Goal: Check status: Check status

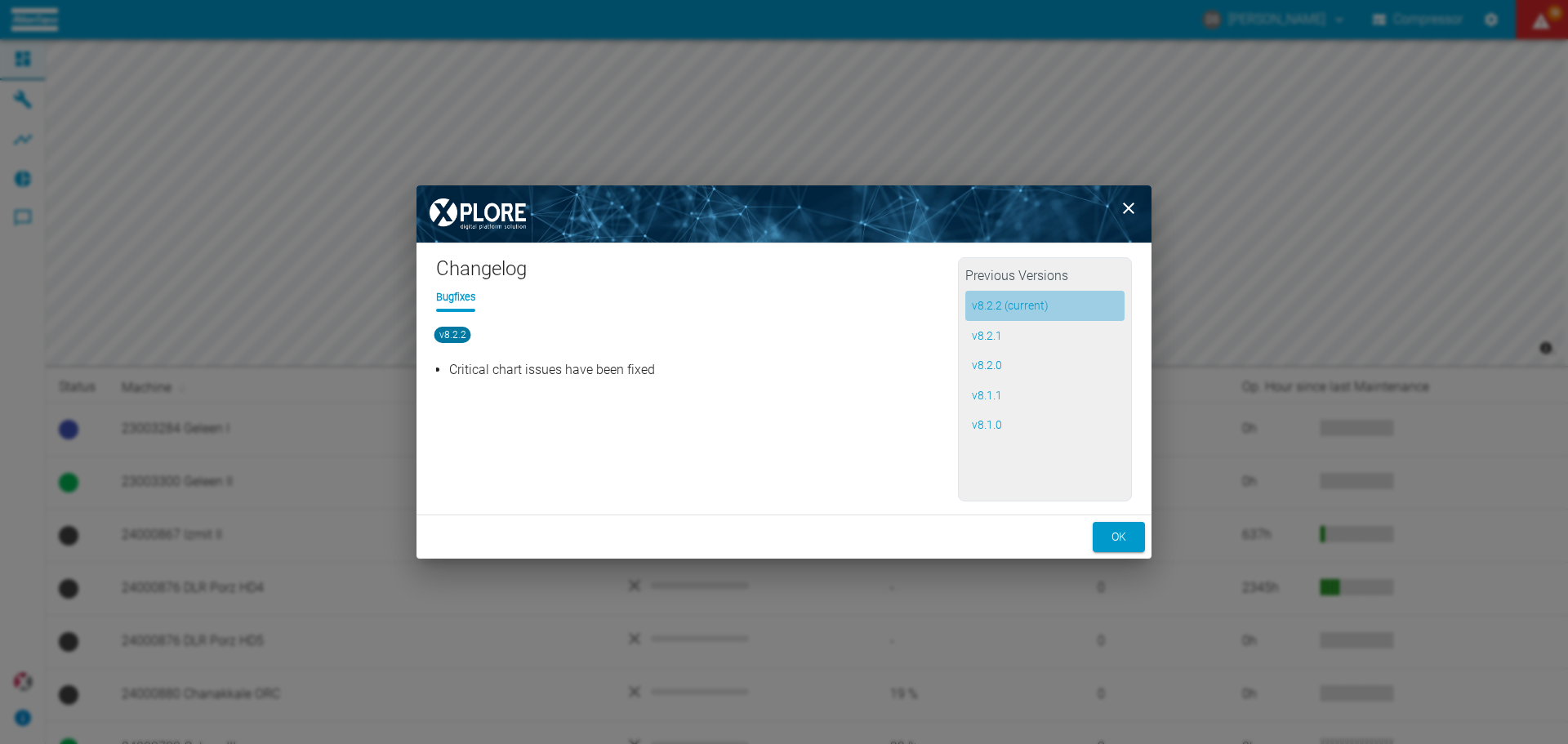
click at [1045, 301] on button "v 8.2.2 (current)" at bounding box center [1045, 305] width 159 height 31
click at [1118, 538] on button "ok" at bounding box center [1119, 537] width 52 height 31
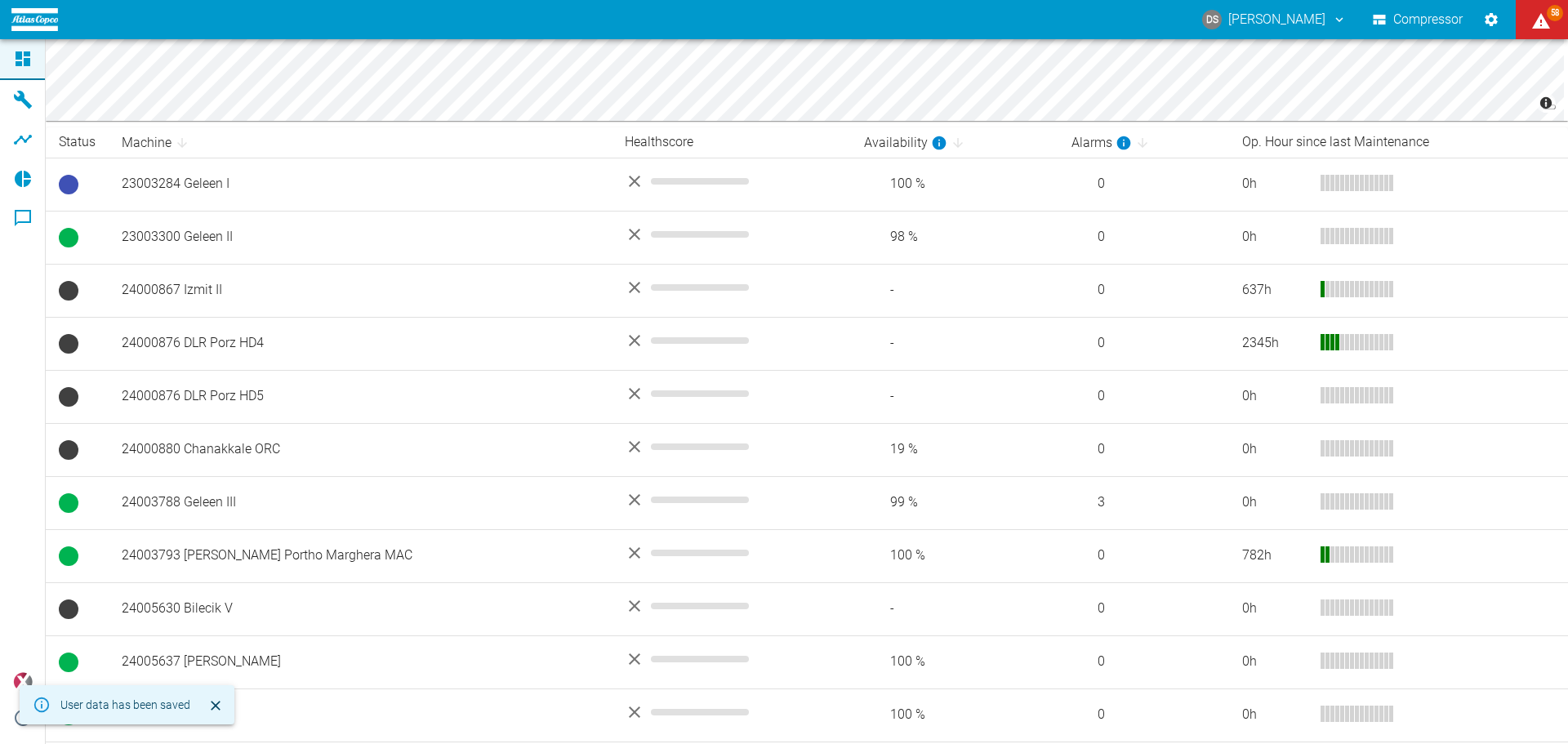
scroll to position [349, 0]
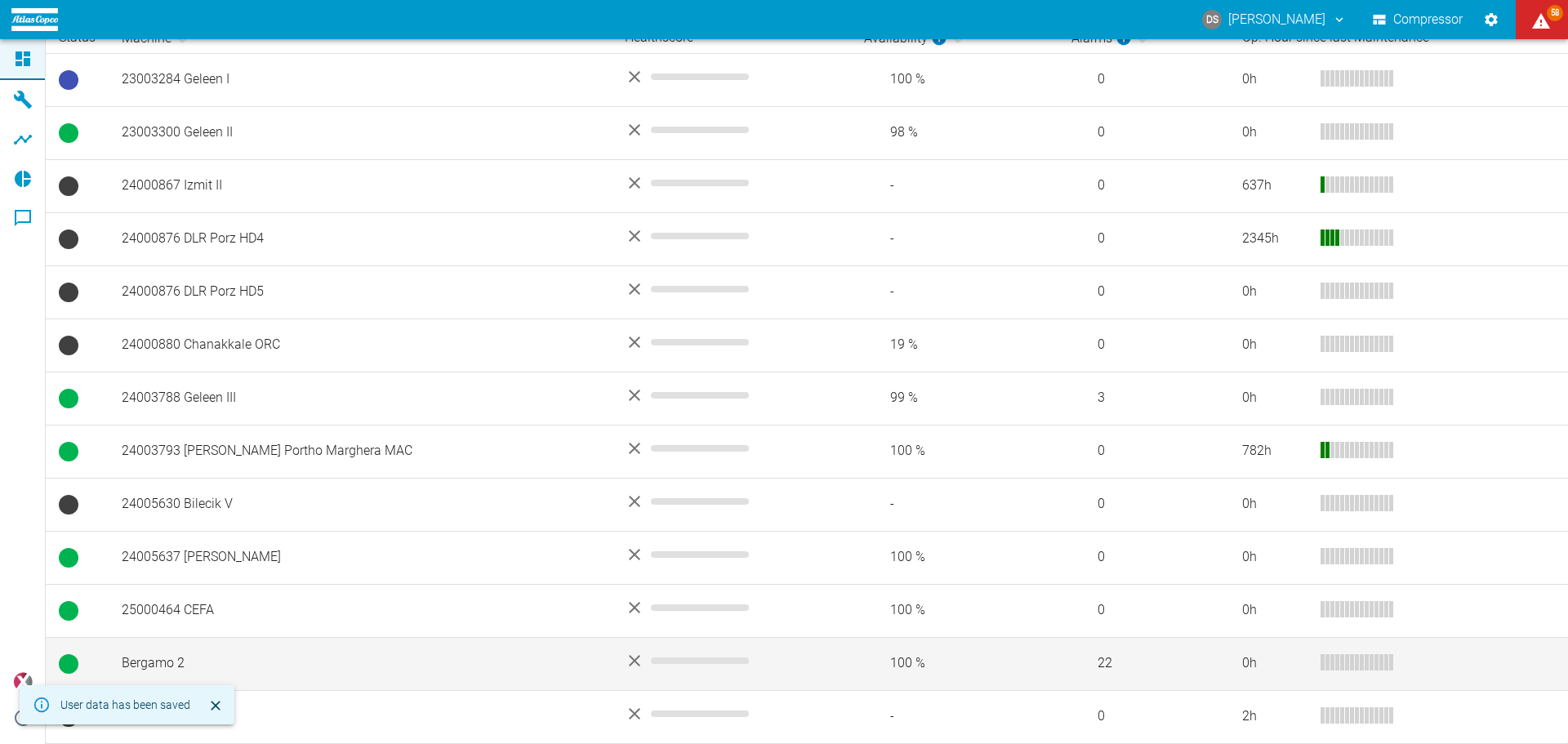
click at [150, 656] on td "Bergamo 2" at bounding box center [360, 664] width 503 height 53
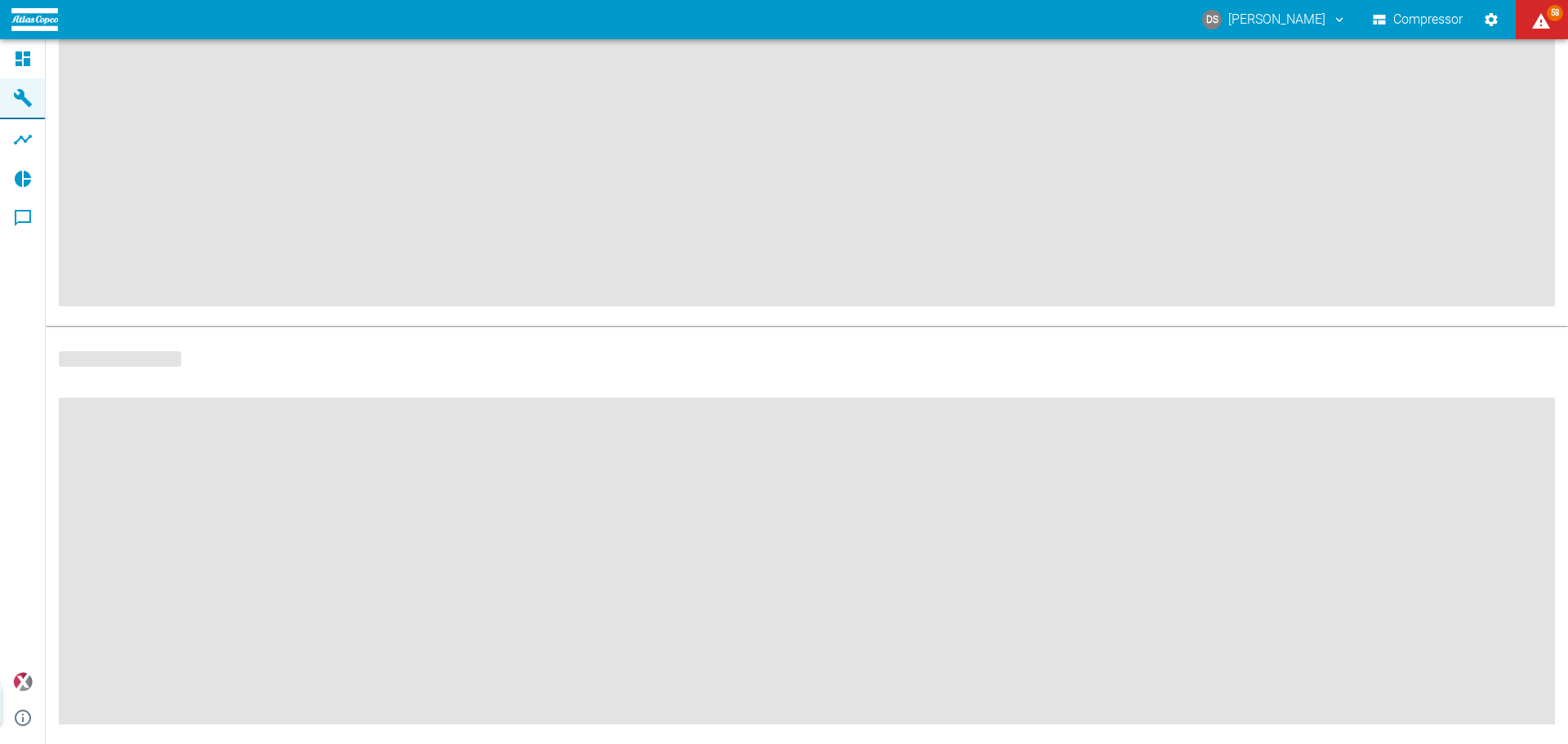
scroll to position [207, 0]
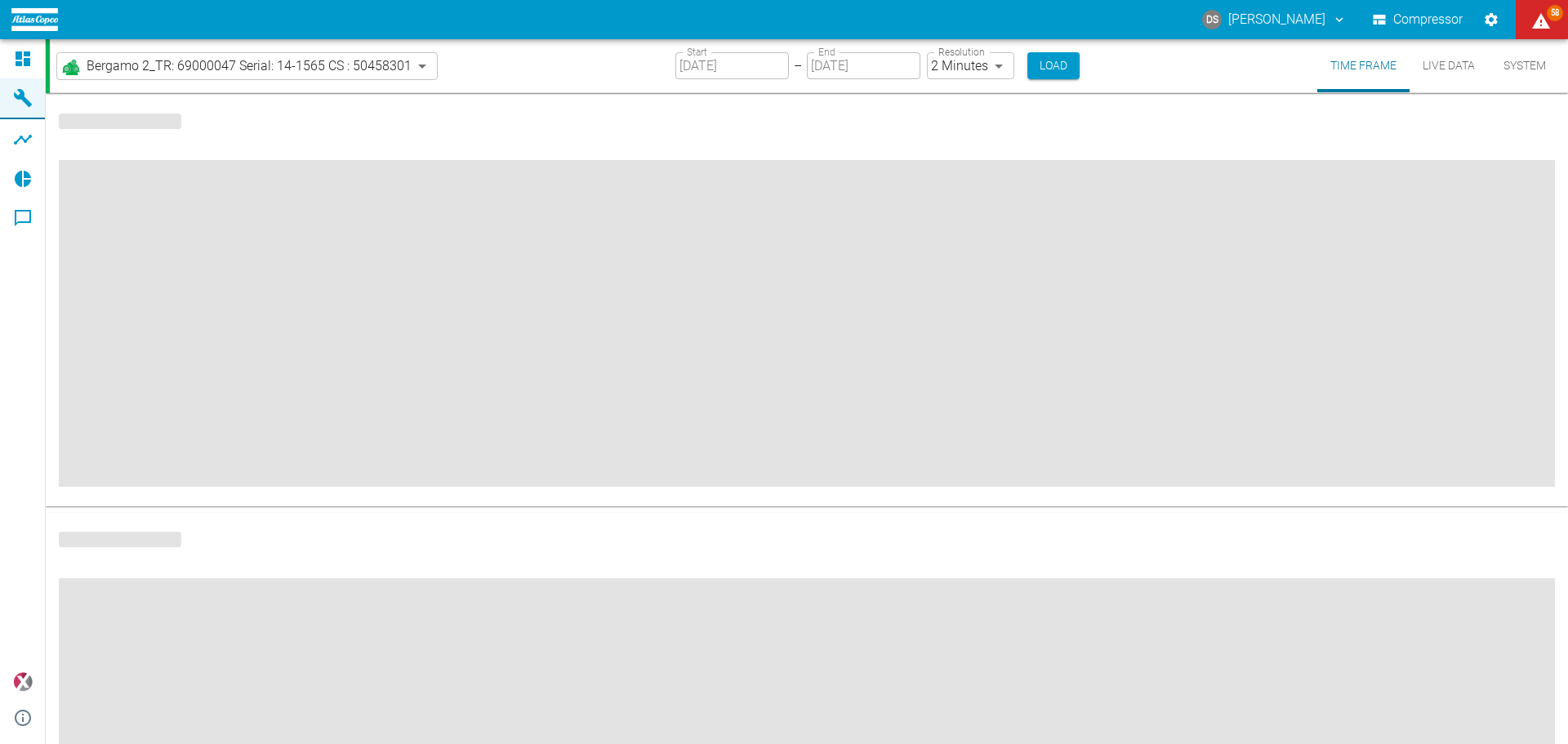
type input "2min"
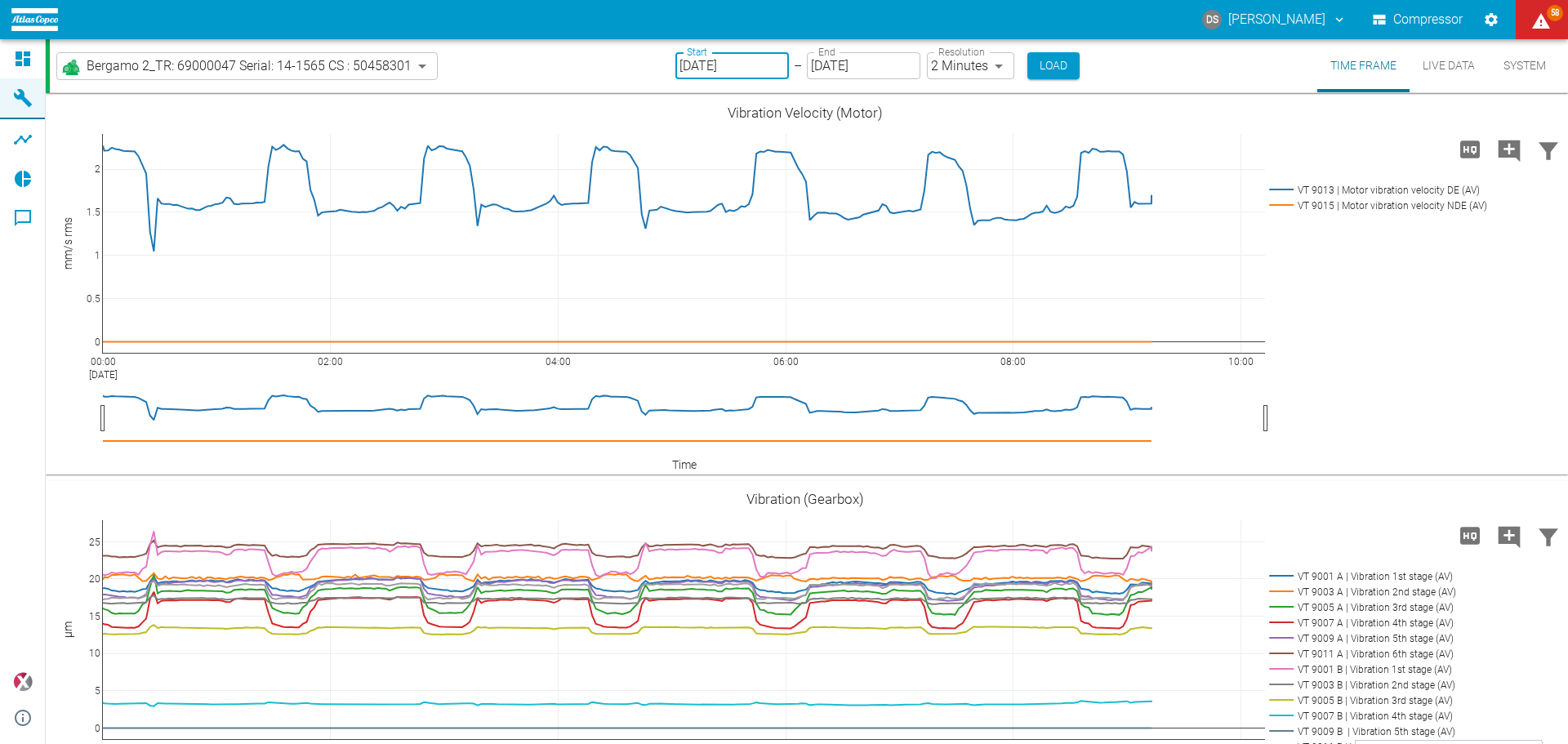
click at [774, 63] on input "[DATE]" at bounding box center [731, 65] width 113 height 27
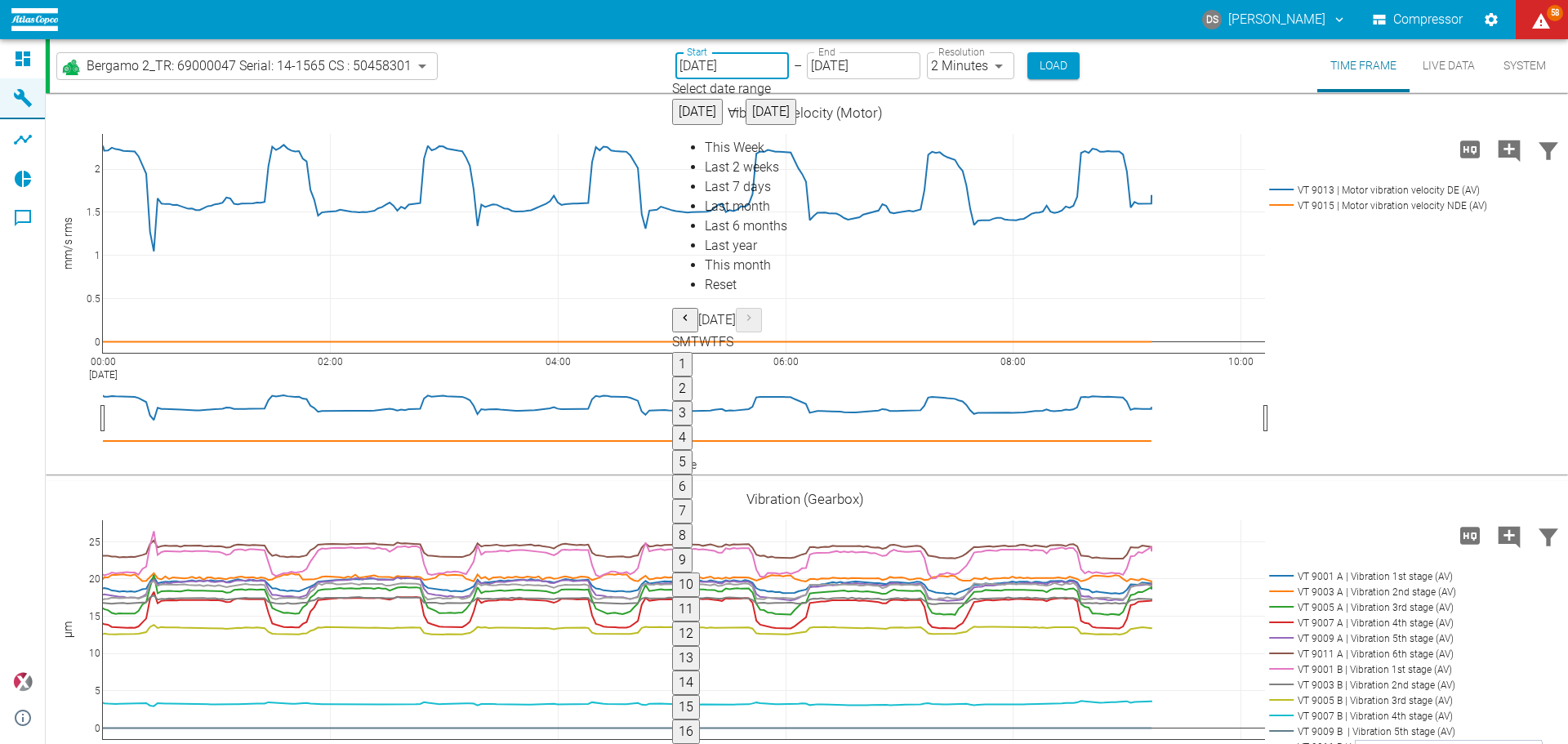
type input "[DATE]"
drag, startPoint x: 1233, startPoint y: 465, endPoint x: 1057, endPoint y: 111, distance: 395.3
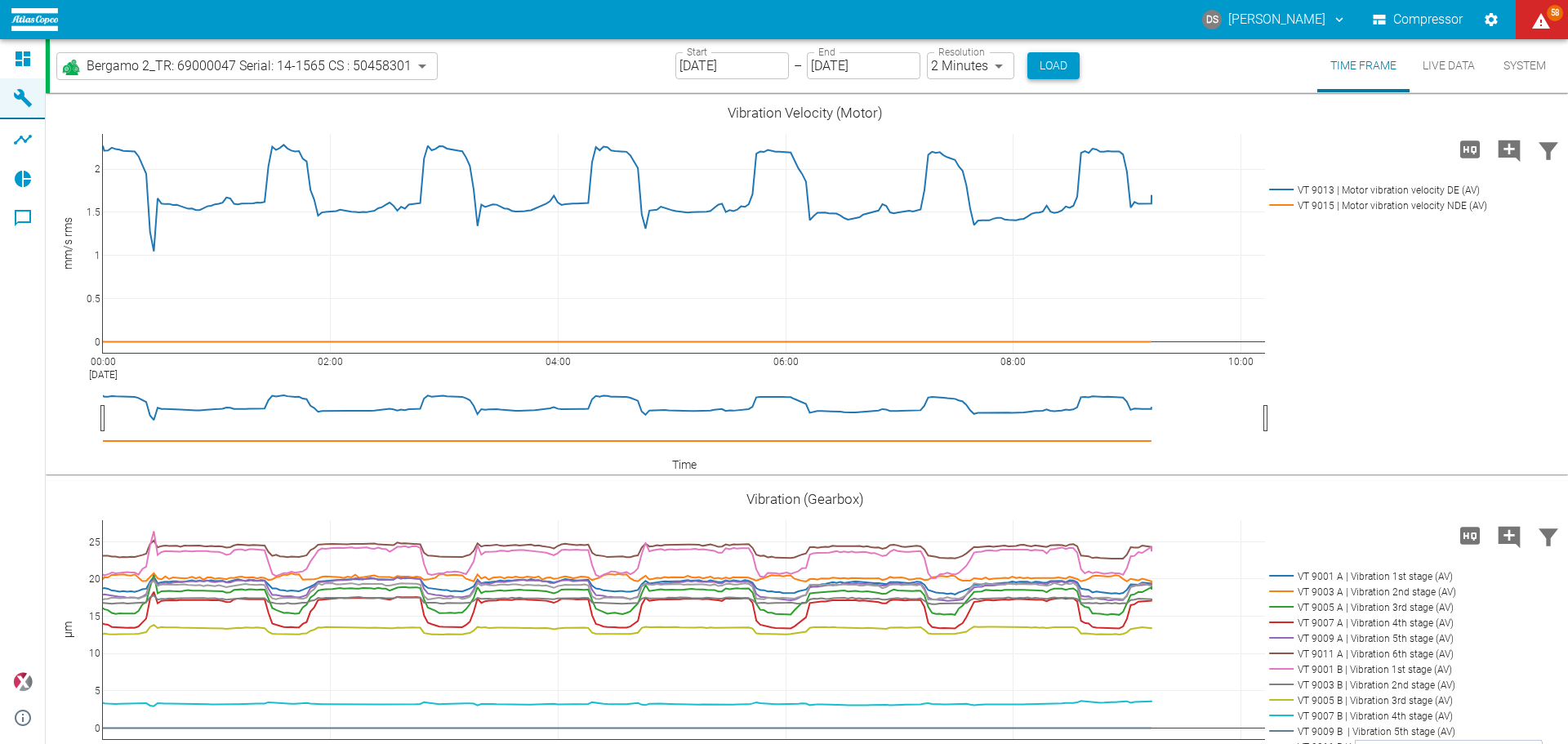
click at [1036, 65] on button "Load" at bounding box center [1053, 65] width 52 height 27
